Goal: Transaction & Acquisition: Download file/media

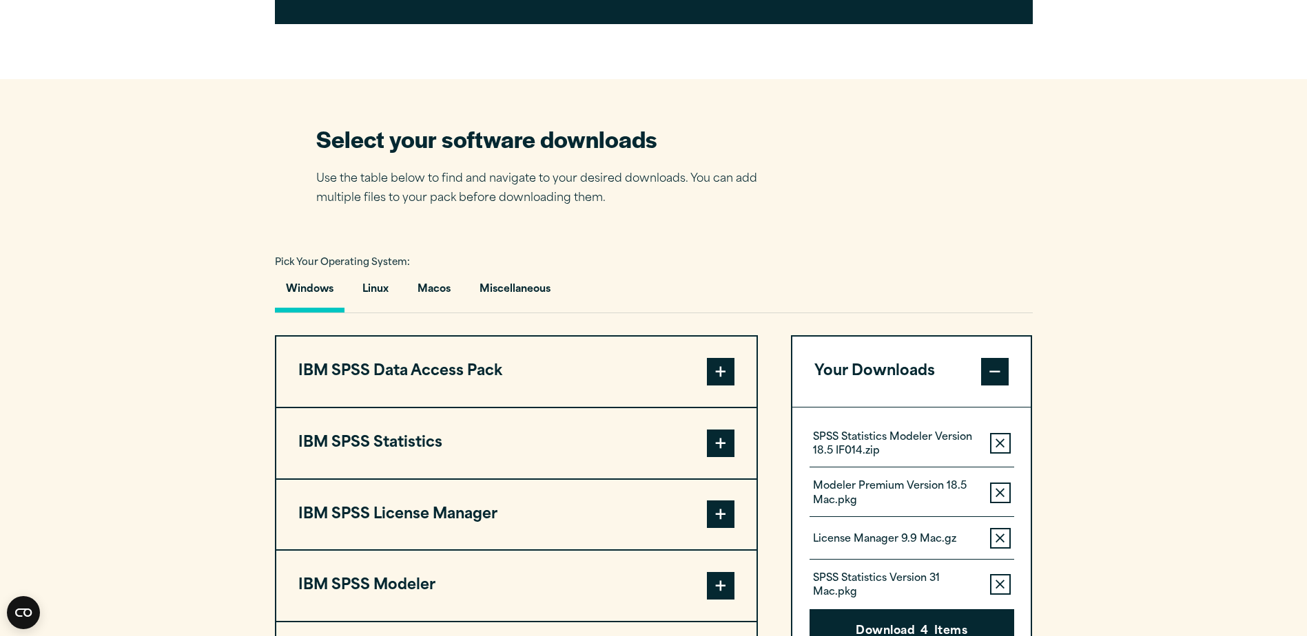
scroll to position [1033, 0]
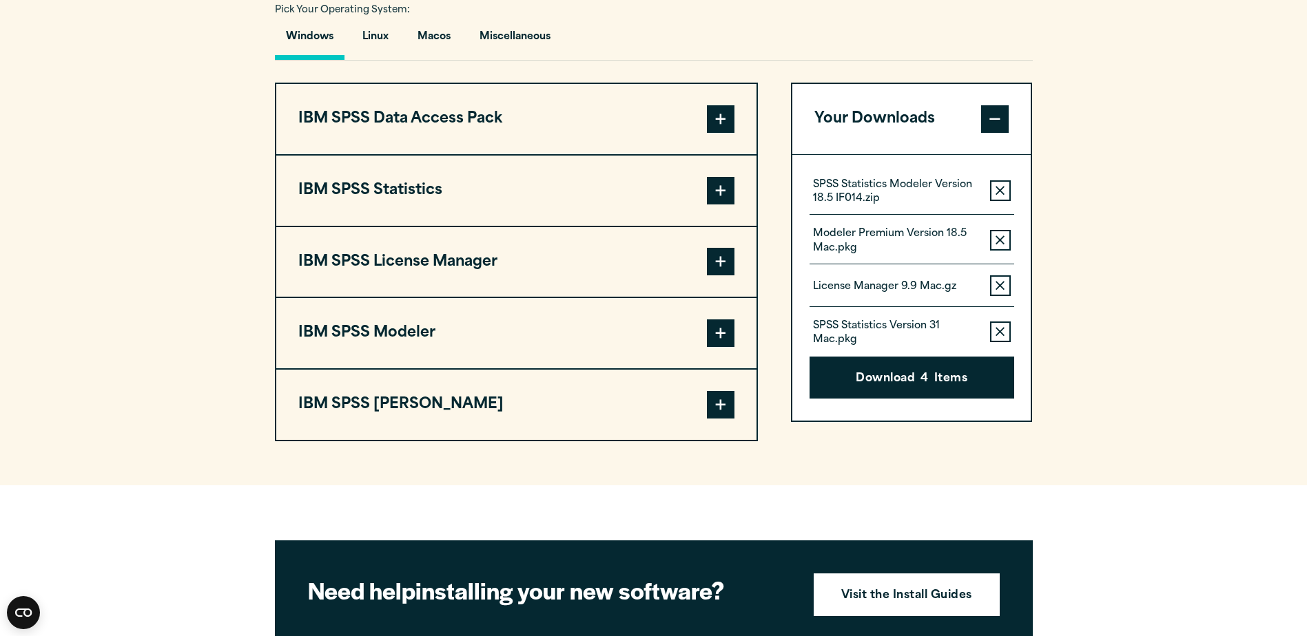
click at [718, 181] on span at bounding box center [721, 191] width 28 height 28
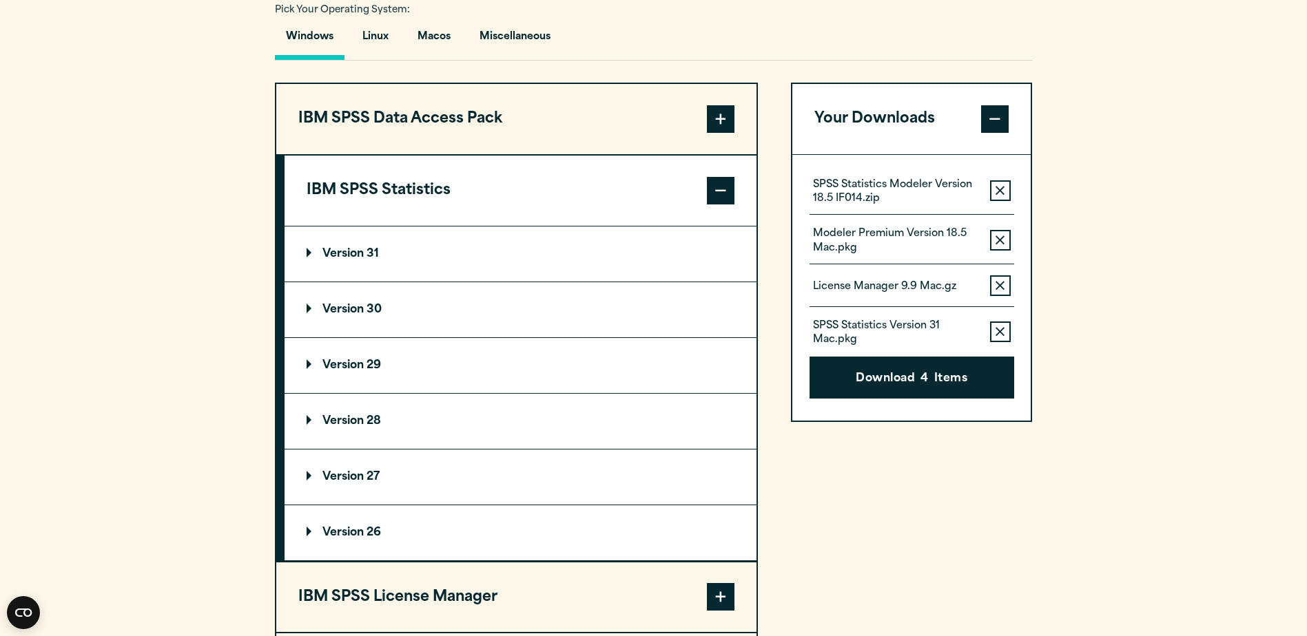
click at [308, 311] on p "Version 30" at bounding box center [344, 309] width 75 height 11
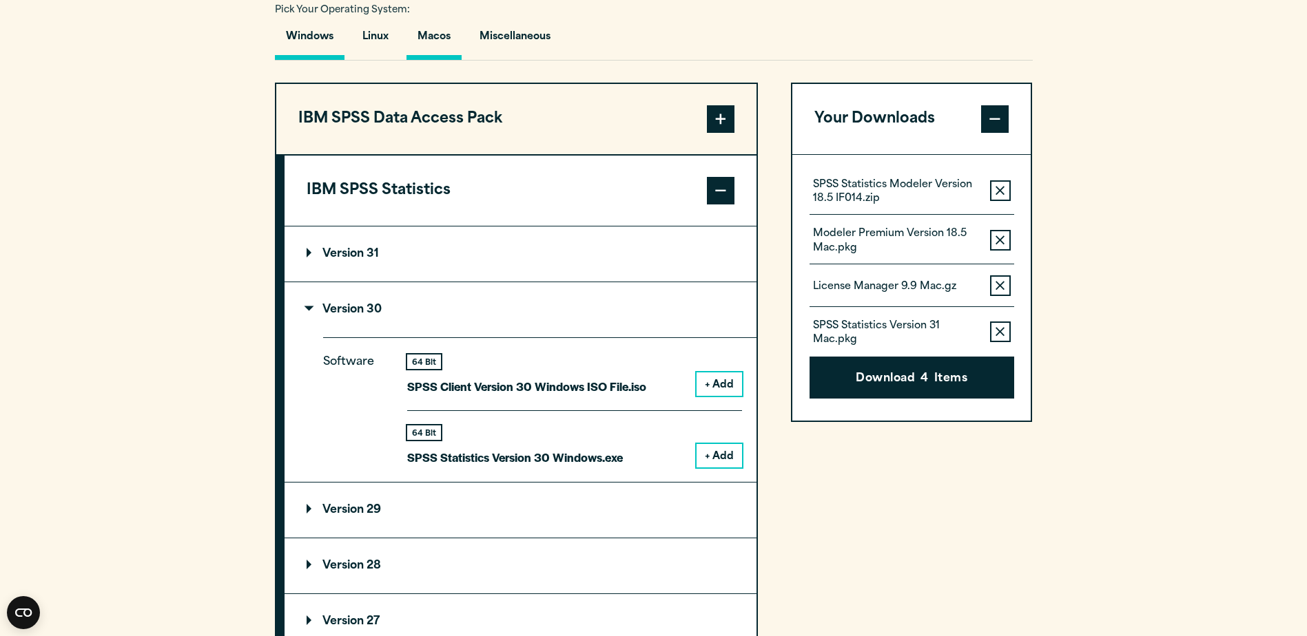
click at [425, 32] on button "Macos" at bounding box center [433, 40] width 55 height 39
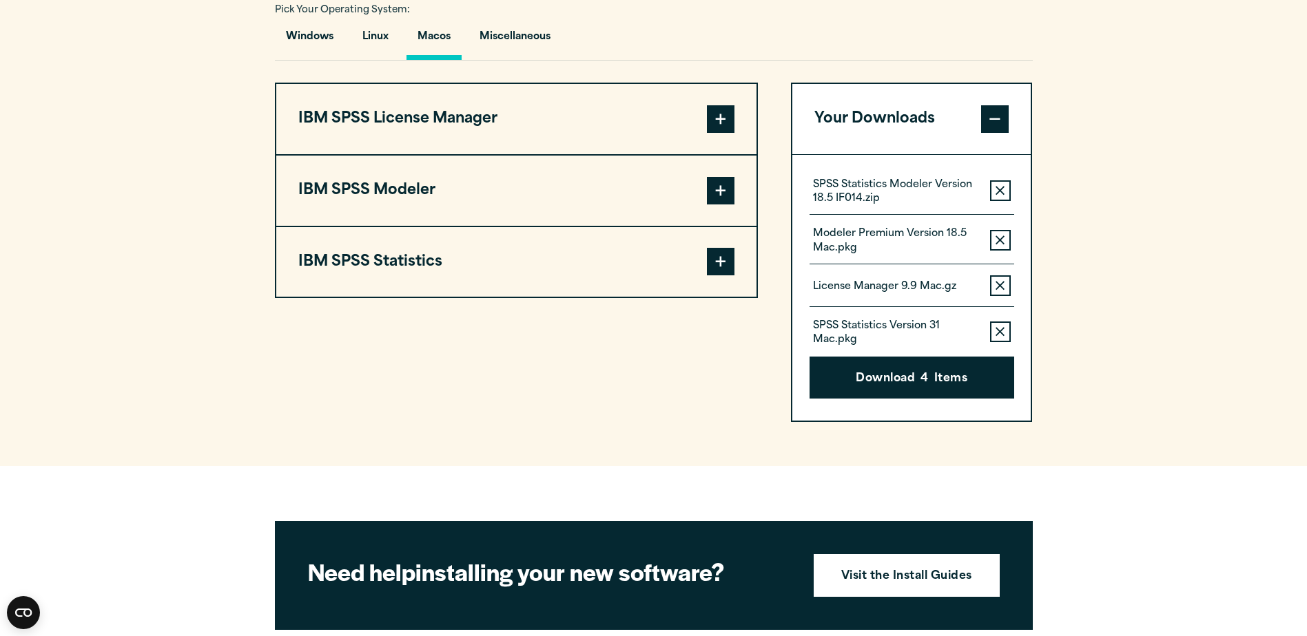
click at [721, 255] on span at bounding box center [721, 262] width 28 height 28
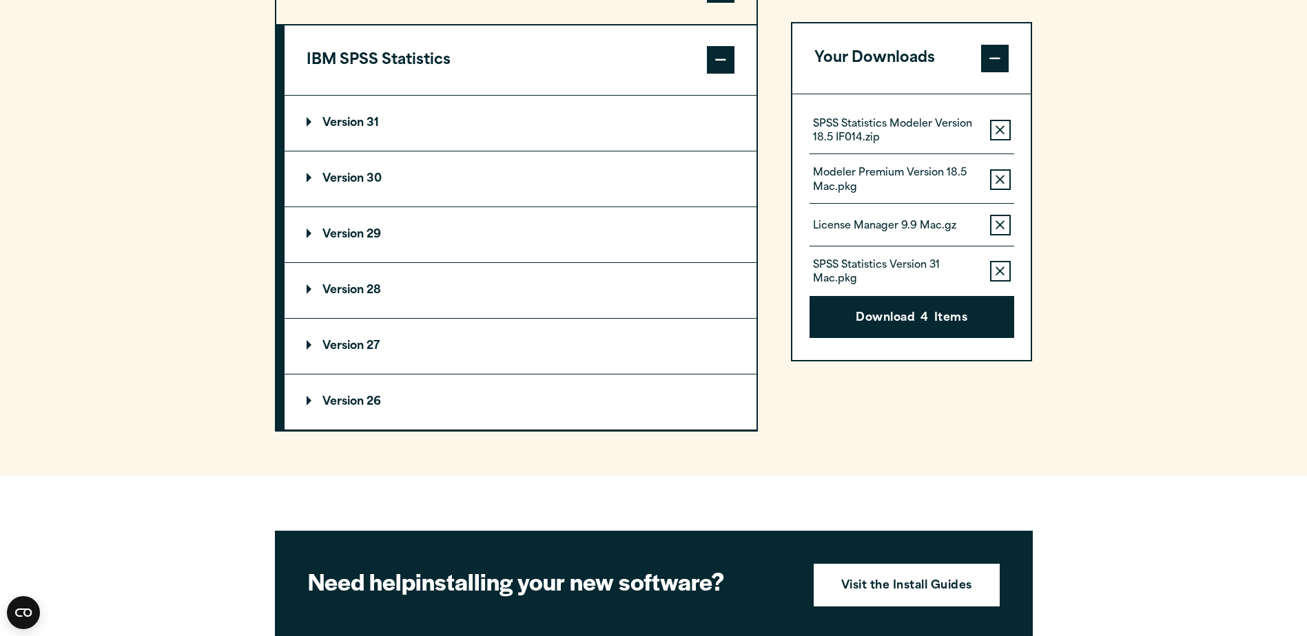
scroll to position [1240, 0]
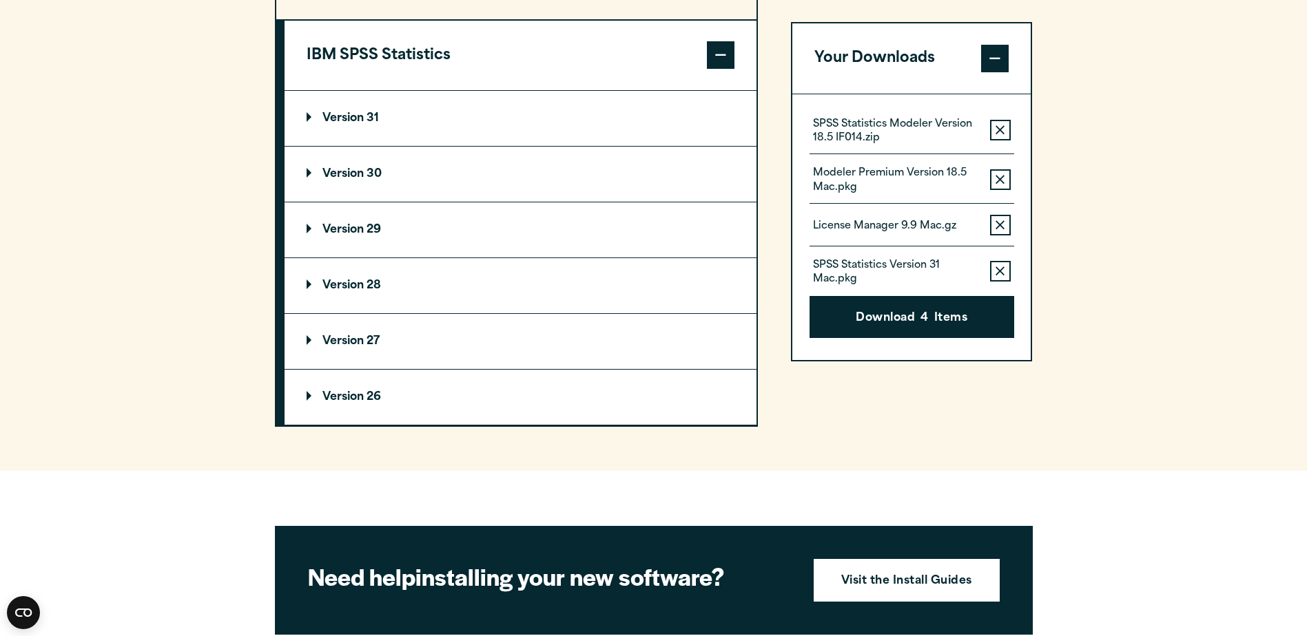
click at [339, 165] on summary "Version 30" at bounding box center [520, 174] width 472 height 55
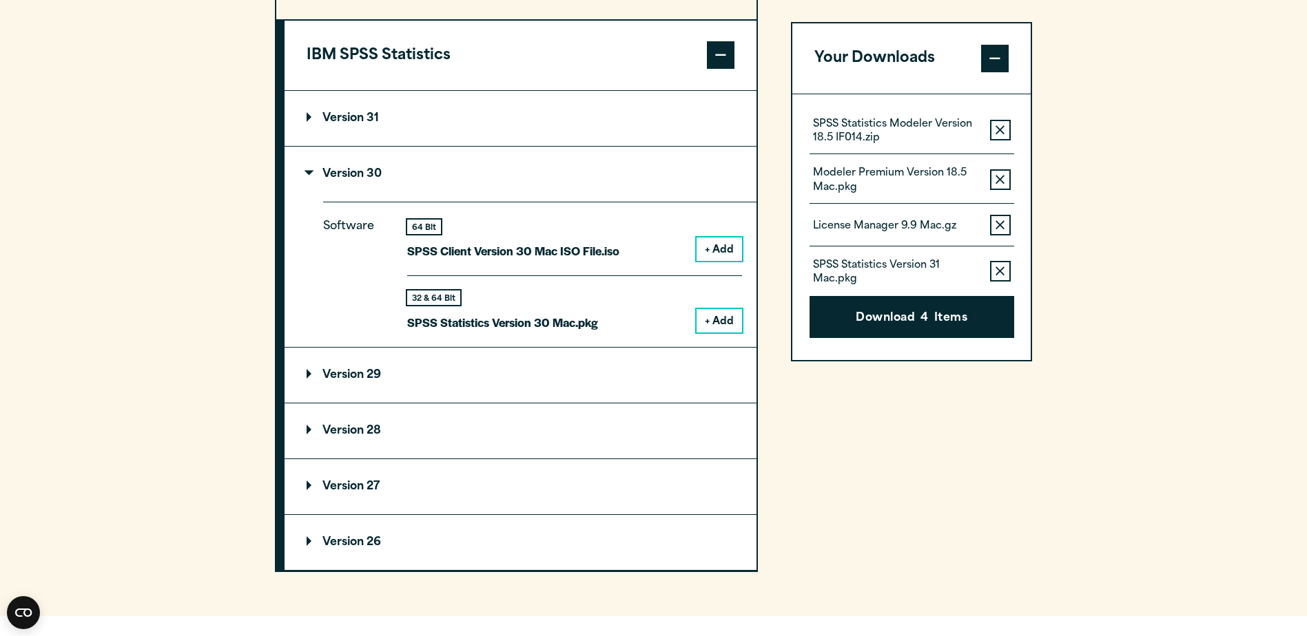
click at [711, 318] on button "+ Add" at bounding box center [718, 320] width 45 height 23
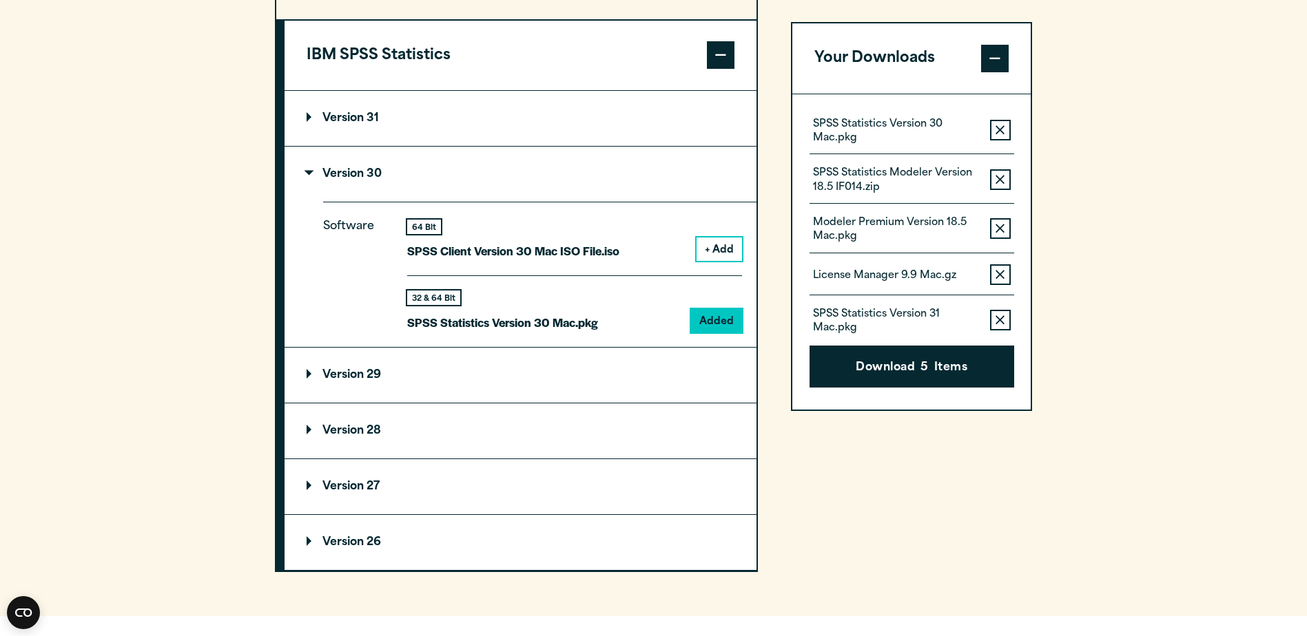
click at [1193, 319] on section "Select your software downloads Use the table below to find and navigate to your…" at bounding box center [653, 118] width 1307 height 997
click at [891, 127] on p "SPSS Statistics Version 30 Mac.pkg" at bounding box center [896, 132] width 166 height 28
click at [997, 321] on icon "button" at bounding box center [999, 320] width 9 height 10
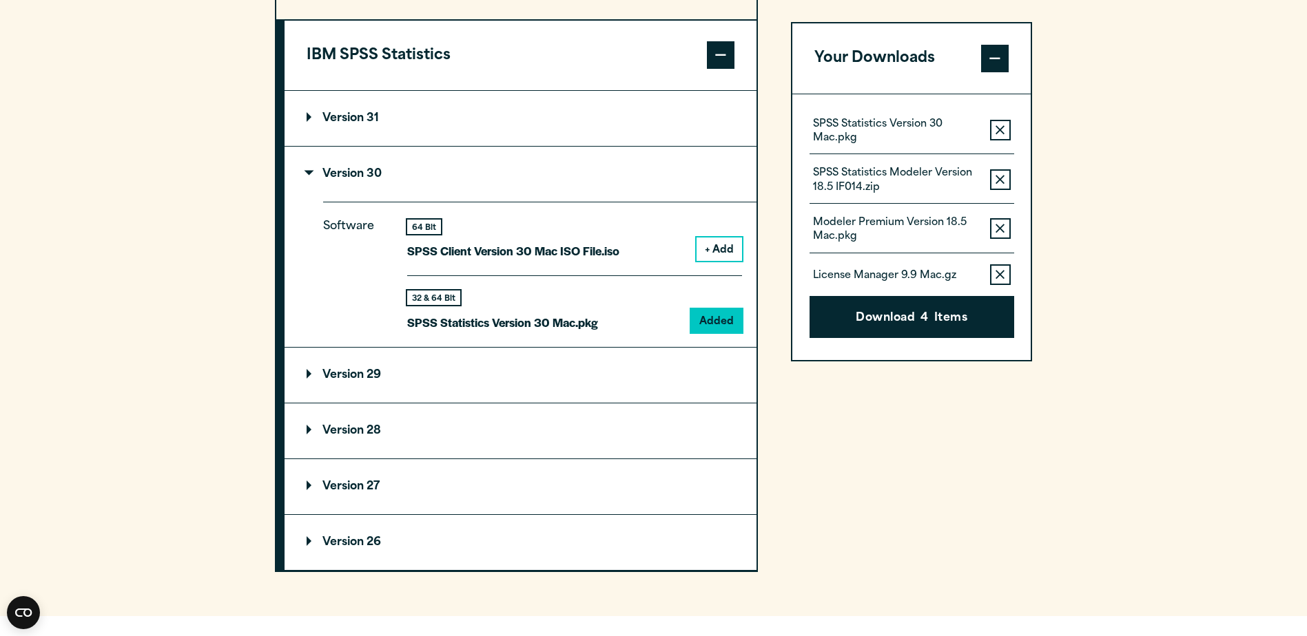
click at [1001, 276] on icon "button" at bounding box center [999, 274] width 9 height 9
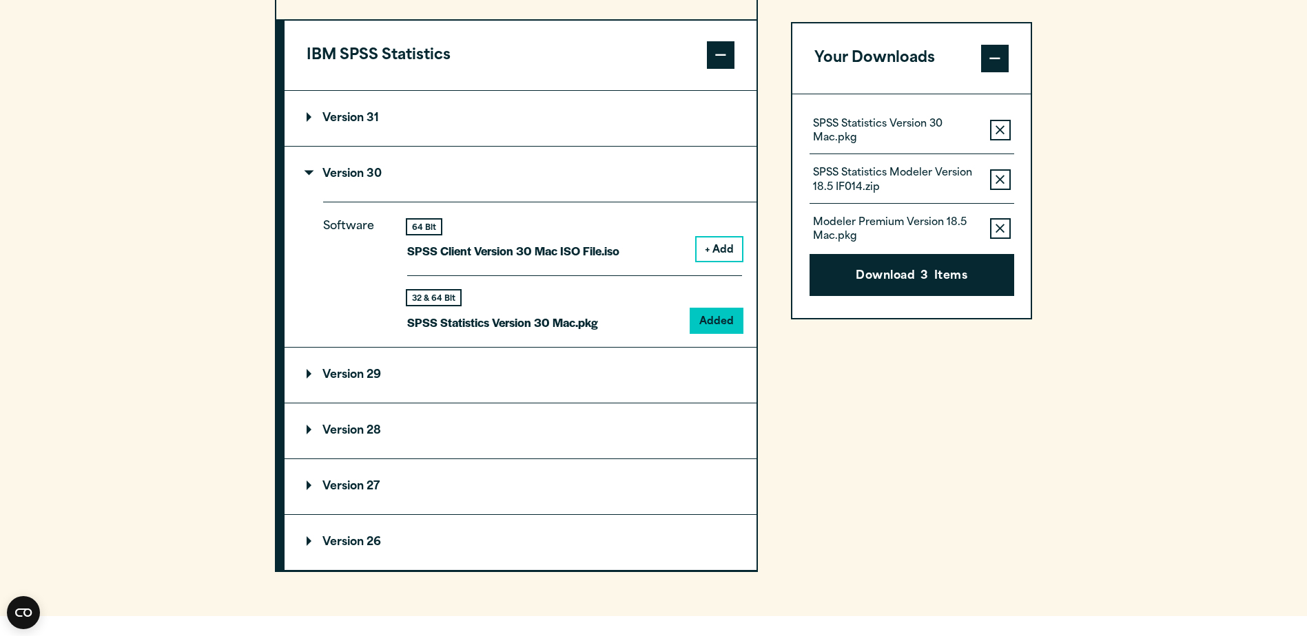
click at [996, 220] on button "Remove this item from your software download list" at bounding box center [1000, 228] width 21 height 21
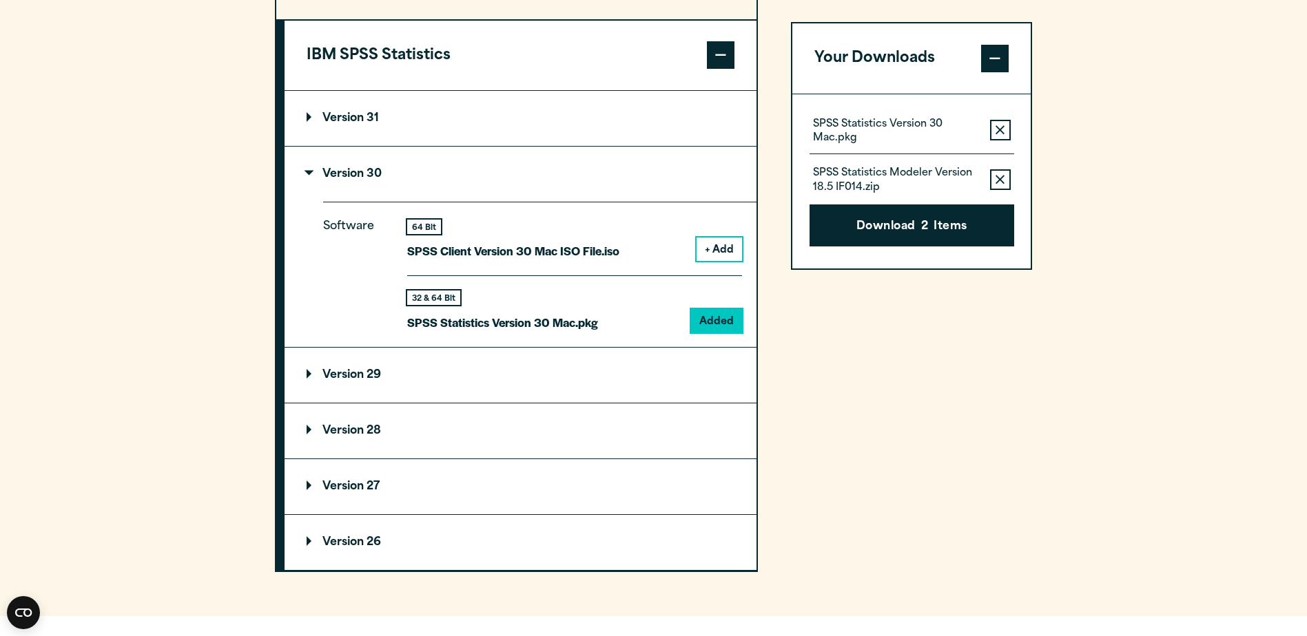
click at [999, 172] on button "Remove this item from your software download list" at bounding box center [1000, 179] width 21 height 21
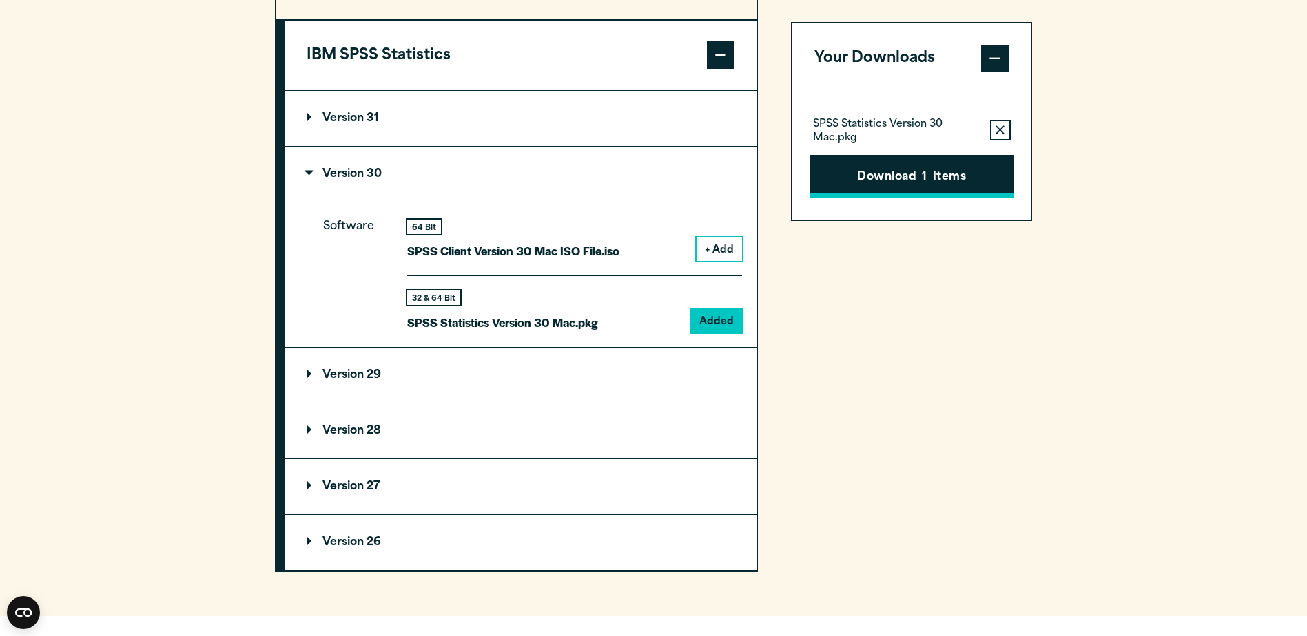
click at [925, 180] on span "1" at bounding box center [924, 178] width 5 height 18
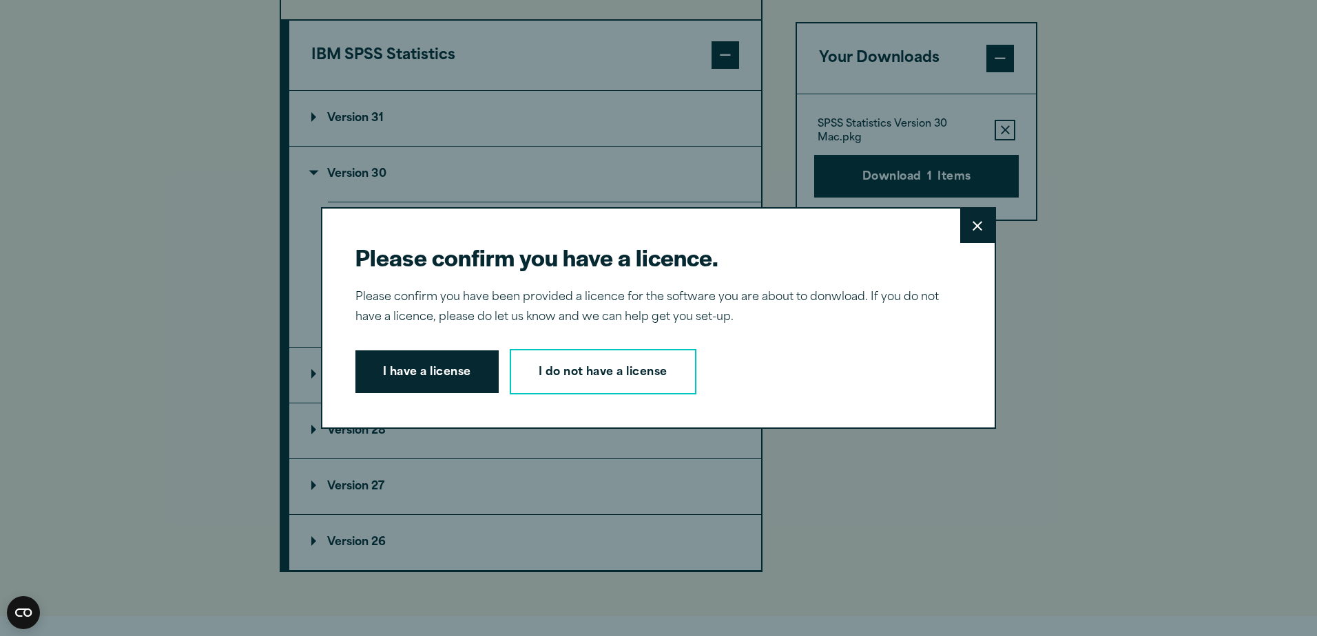
drag, startPoint x: 439, startPoint y: 375, endPoint x: 448, endPoint y: 375, distance: 9.6
click at [439, 375] on button "I have a license" at bounding box center [426, 372] width 143 height 43
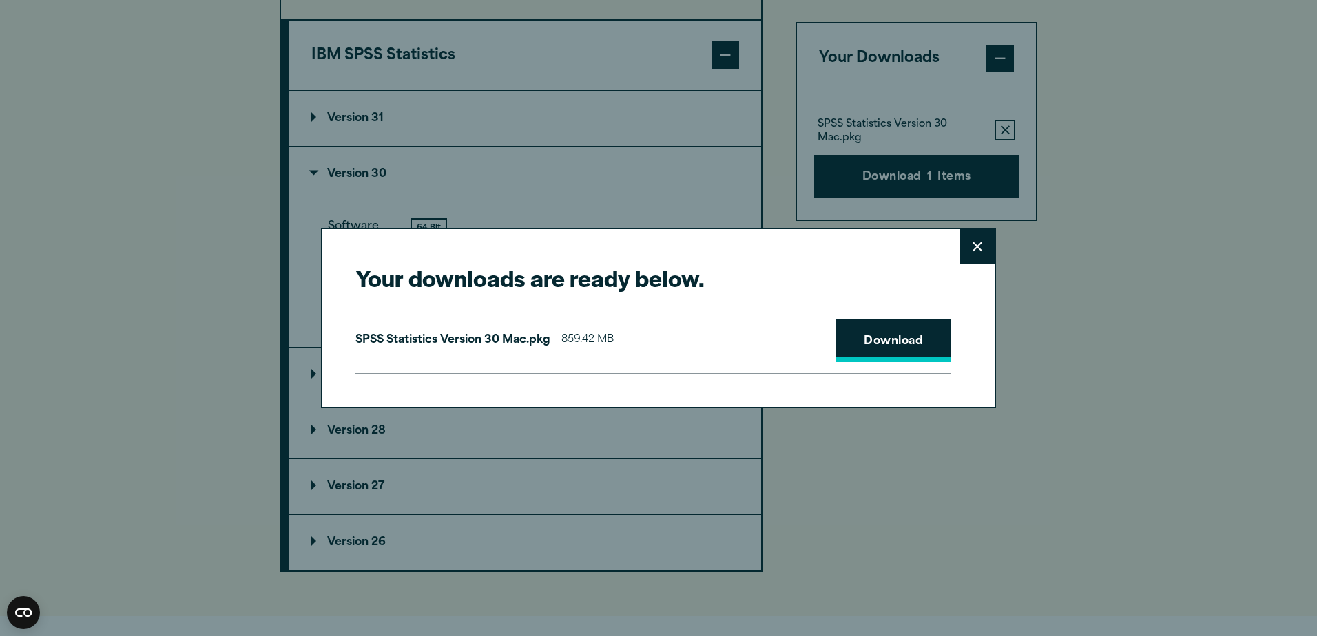
click at [879, 339] on link "Download" at bounding box center [893, 341] width 114 height 43
click at [738, 258] on div "Your downloads are ready below. Close SPSS Statistics Version 30 Mac.pkg 859.42…" at bounding box center [658, 318] width 675 height 180
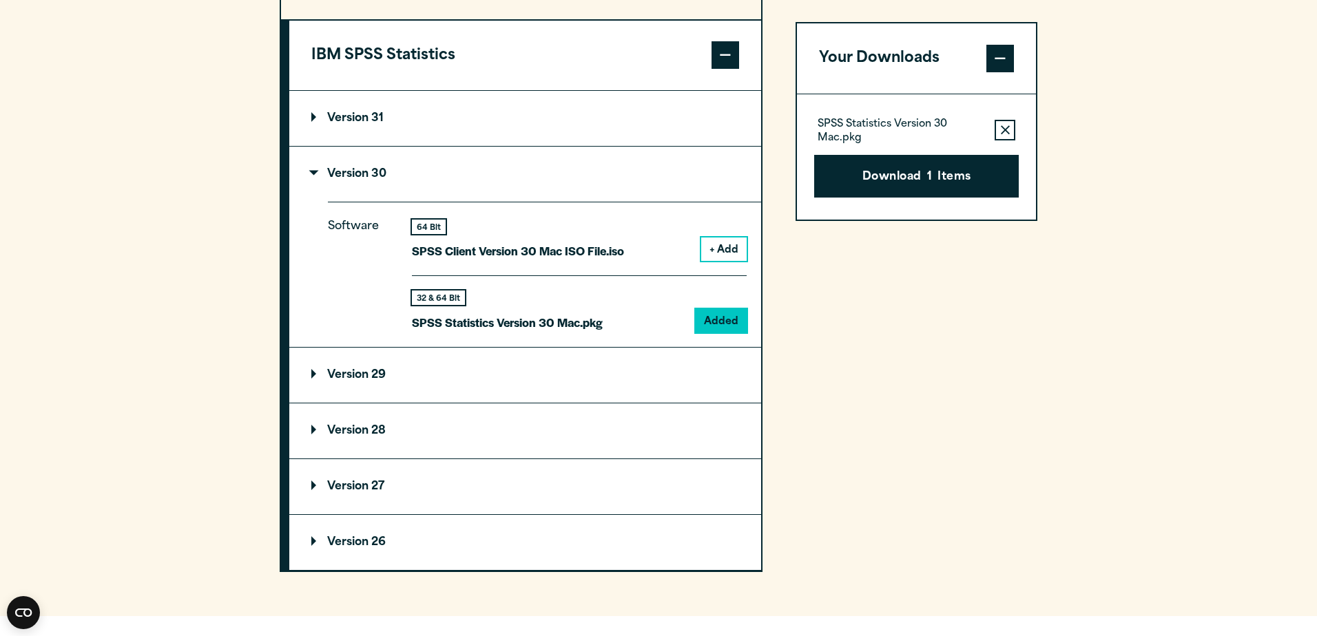
click at [1145, 208] on div "Your downloads are ready below. Close SPSS Statistics Version 30 Mac.pkg 859.42…" at bounding box center [658, 318] width 1317 height 636
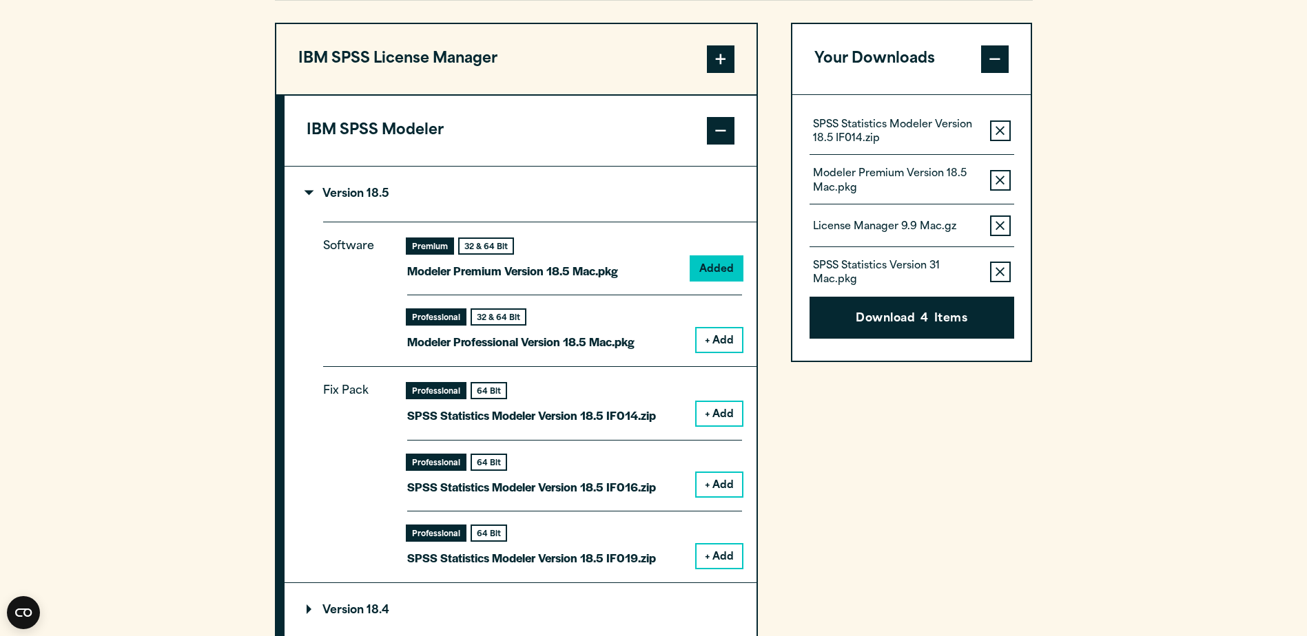
click at [1169, 74] on section "Select your software downloads Use the table below to find and navigate to your…" at bounding box center [653, 317] width 1307 height 1101
click at [920, 448] on div "Your Downloads SPSS Statistics Modeler Version 18.5 IF014.zip Remove this item …" at bounding box center [912, 423] width 242 height 801
